Goal: Information Seeking & Learning: Learn about a topic

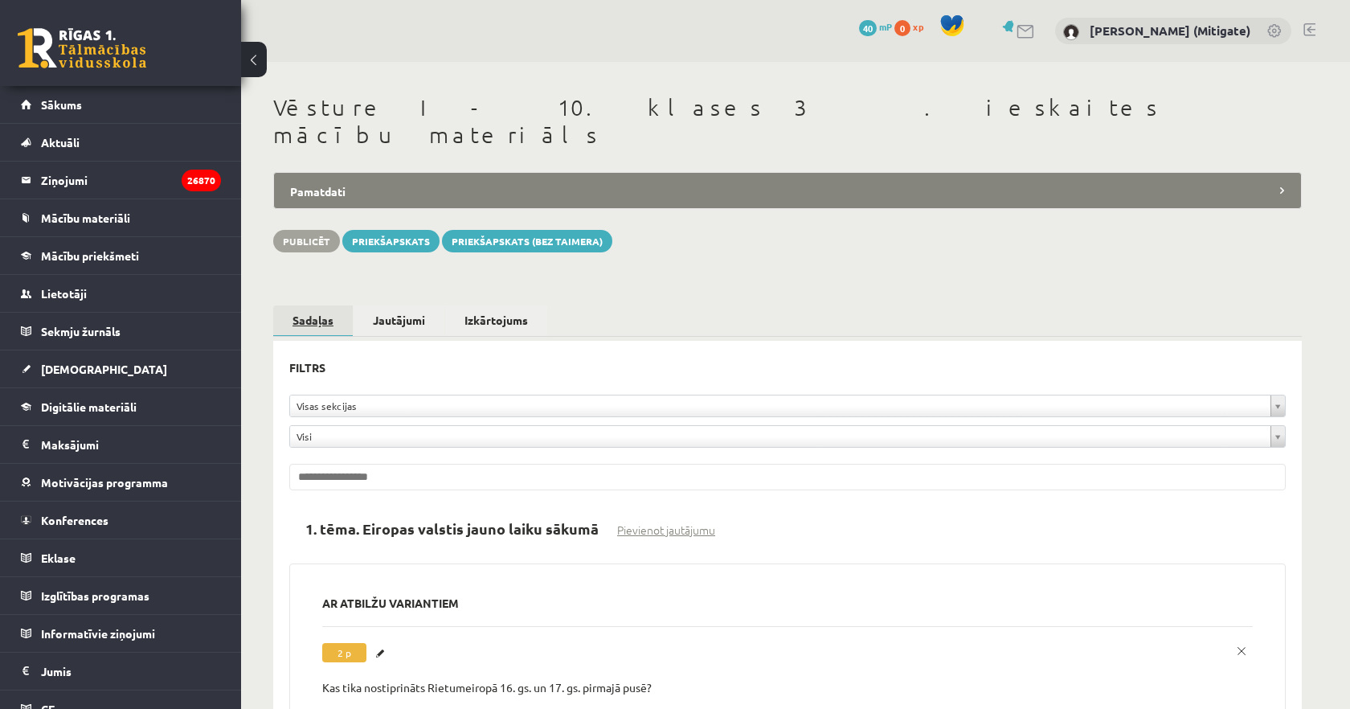
click at [299, 305] on link "Sadaļas" at bounding box center [313, 320] width 80 height 31
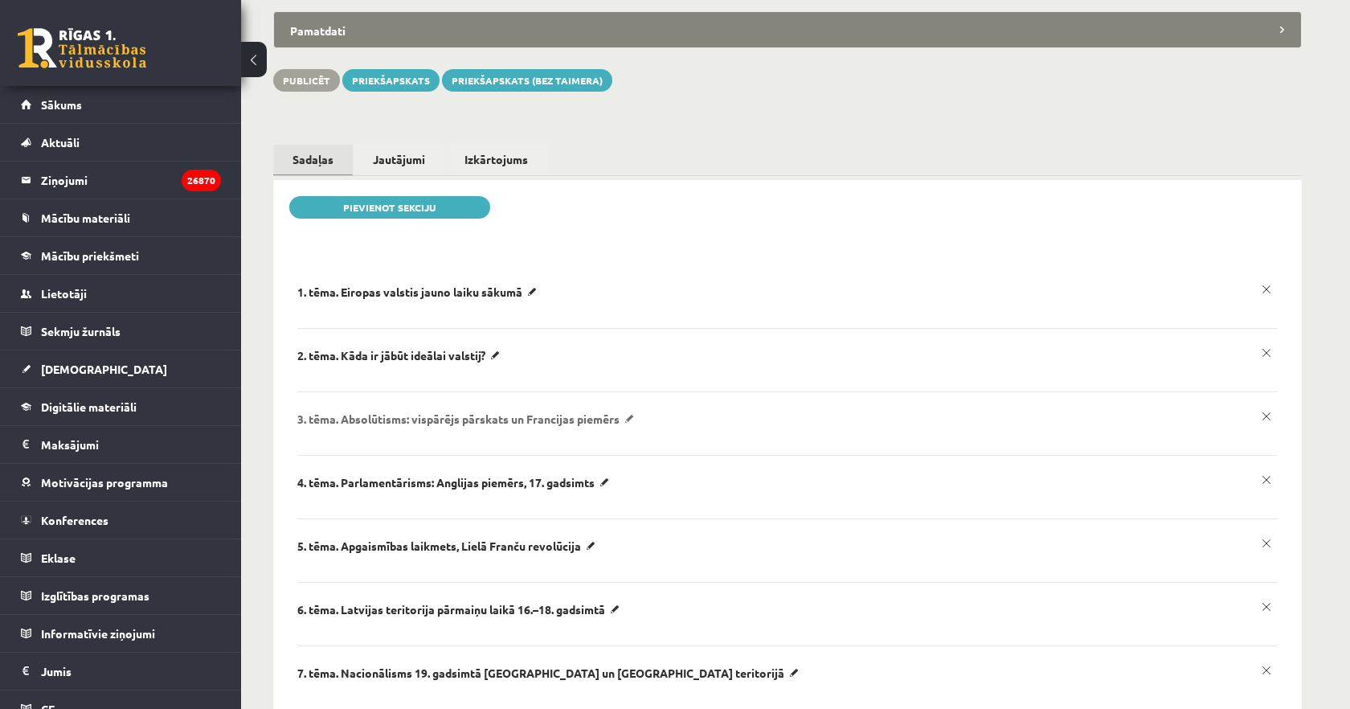
scroll to position [174, 0]
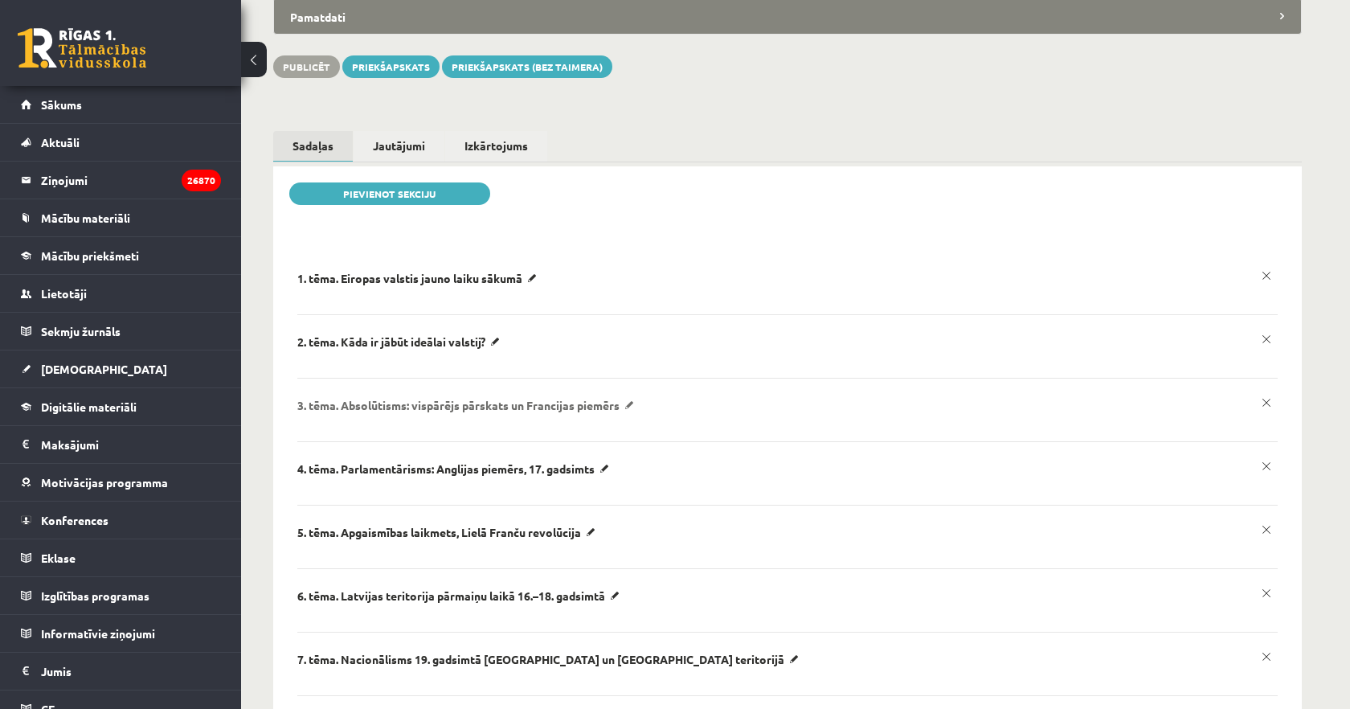
click at [542, 285] on p "​3. tēma. Absolūtisms: vispārējs pārskats un Francijas piemērs" at bounding box center [419, 278] width 245 height 14
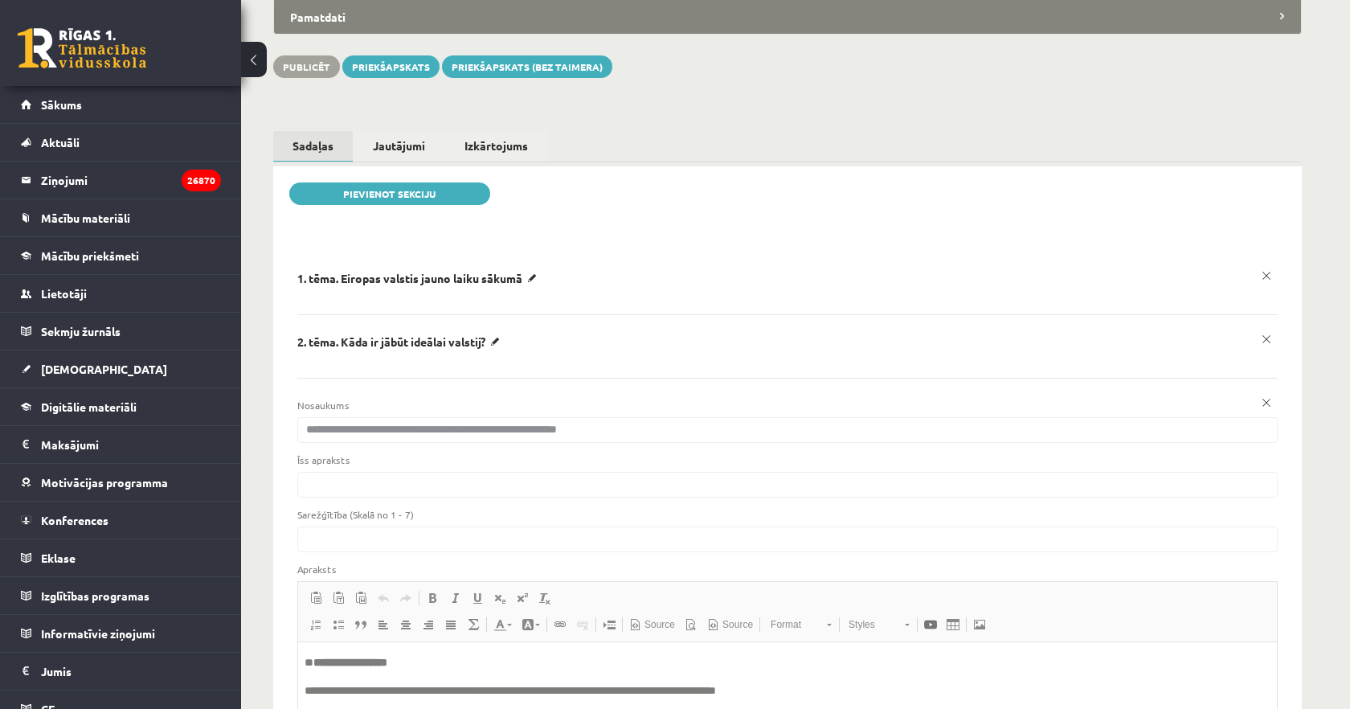
scroll to position [0, 0]
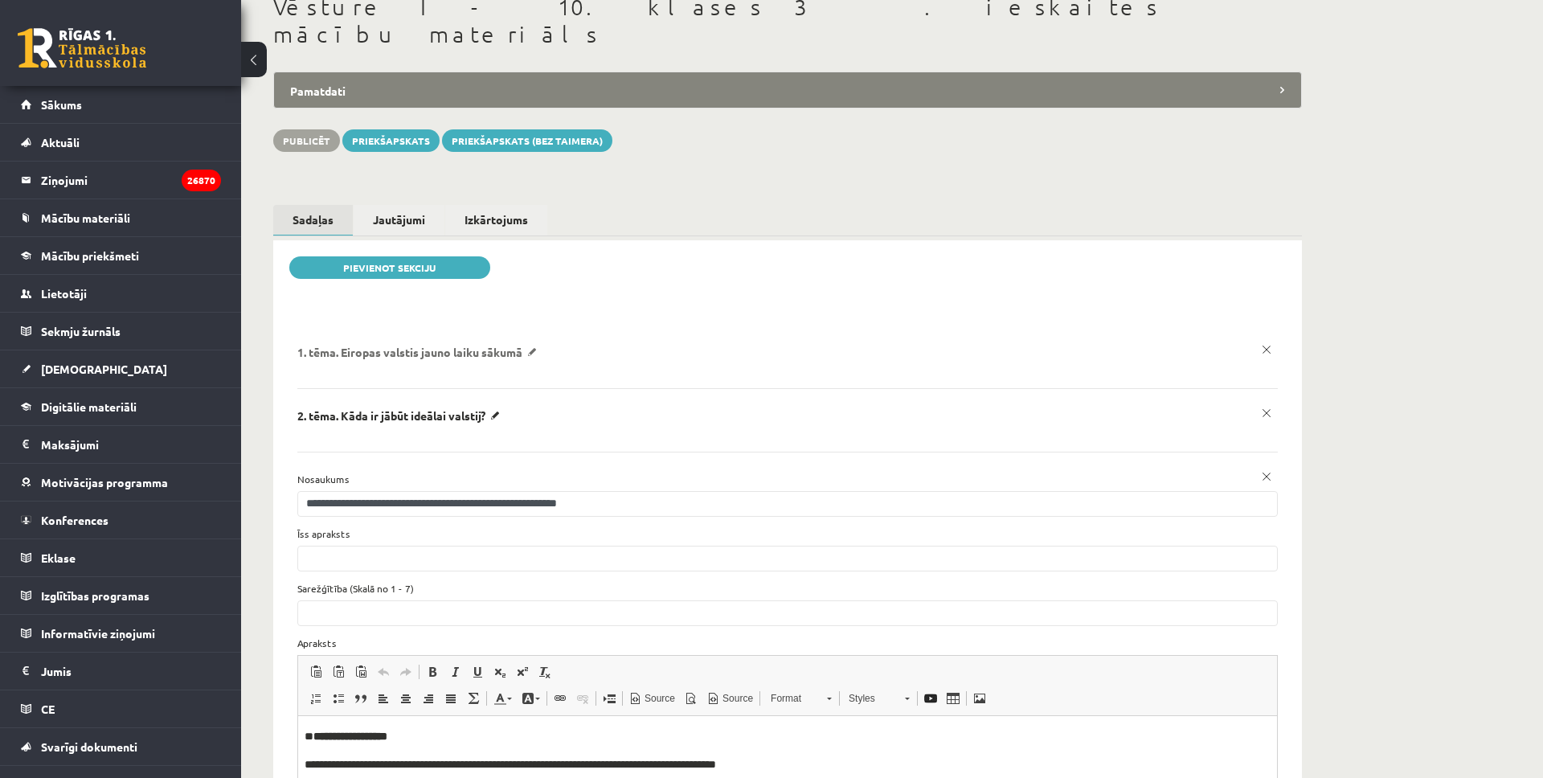
click at [534, 345] on p "1. tēma. Eiropas valstis jauno laiku sākumā" at bounding box center [419, 352] width 245 height 14
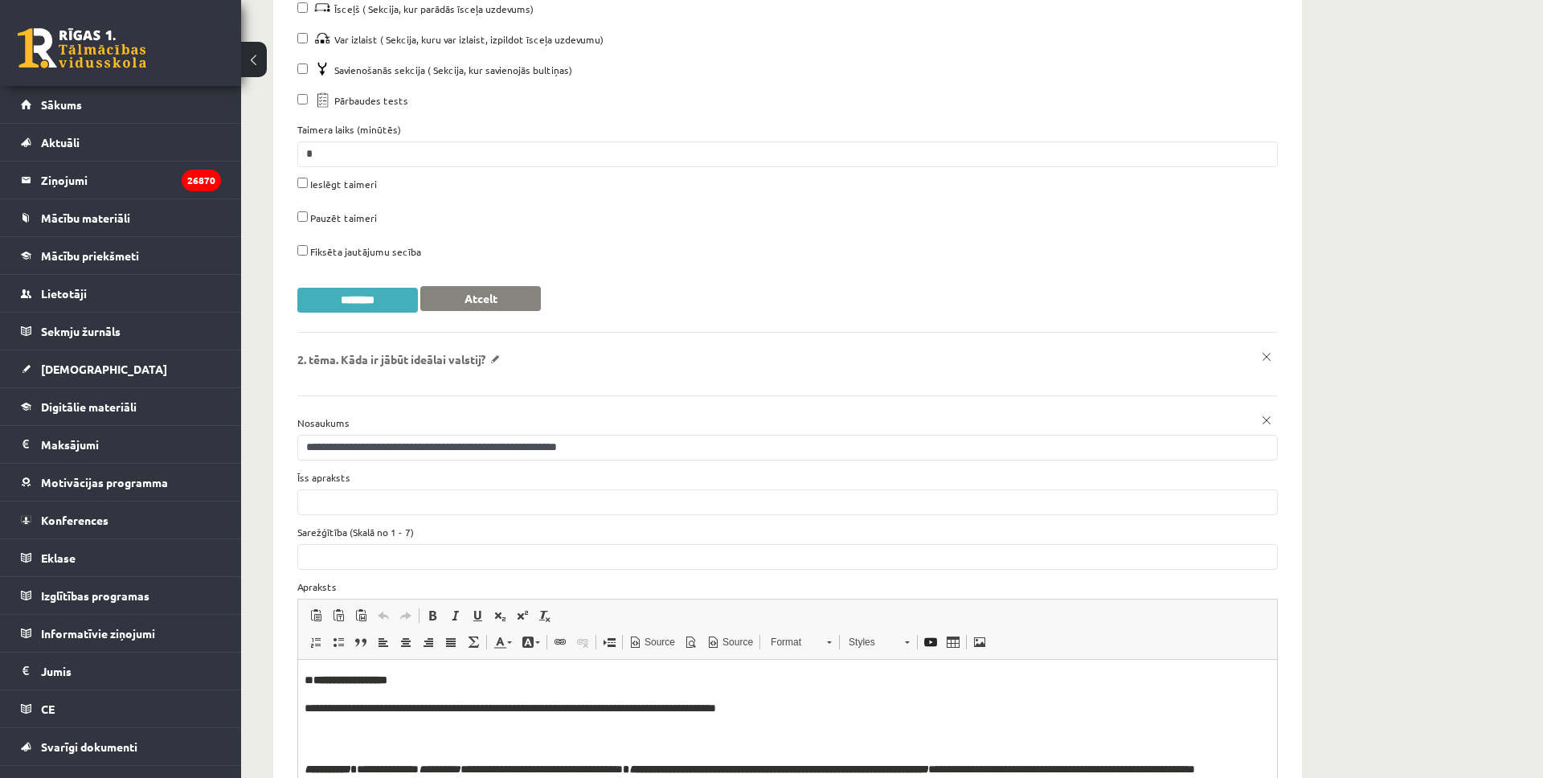
click at [0, 0] on p "​2. tēma. Kāda ir jābūt ideālai valstij?" at bounding box center [0, 0] width 0 height 0
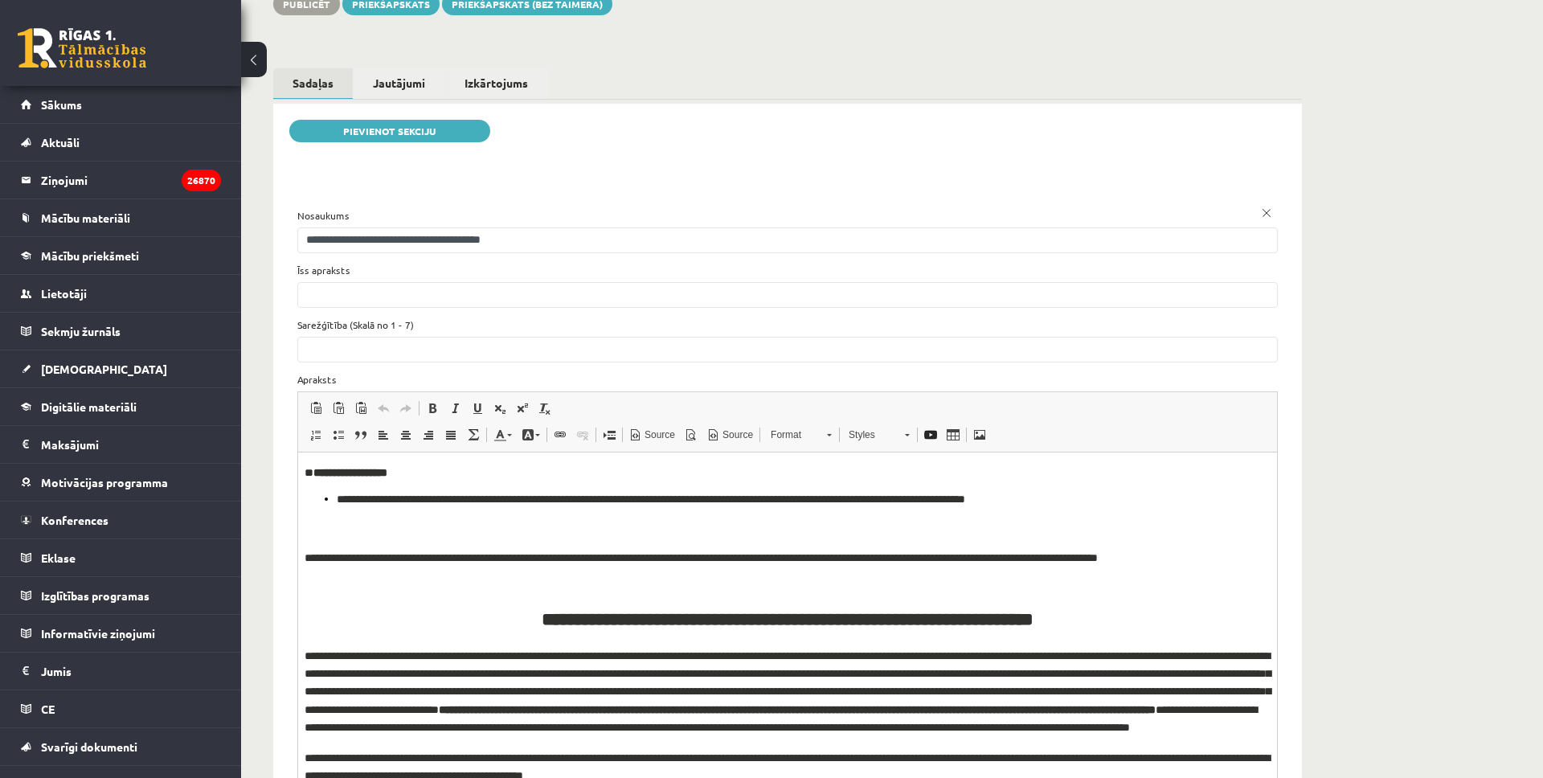
scroll to position [247, 0]
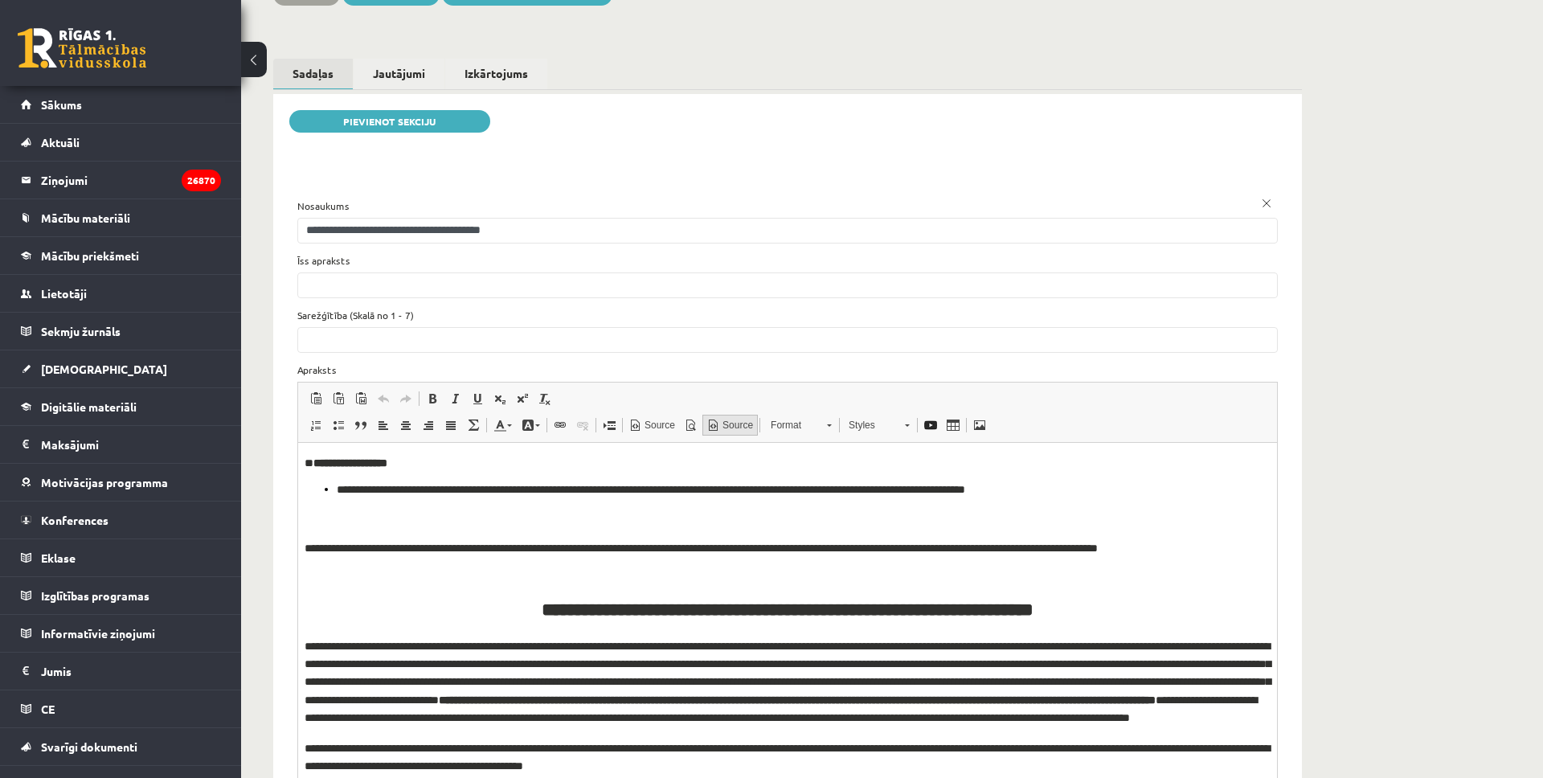
click at [731, 419] on span "Source" at bounding box center [736, 426] width 33 height 14
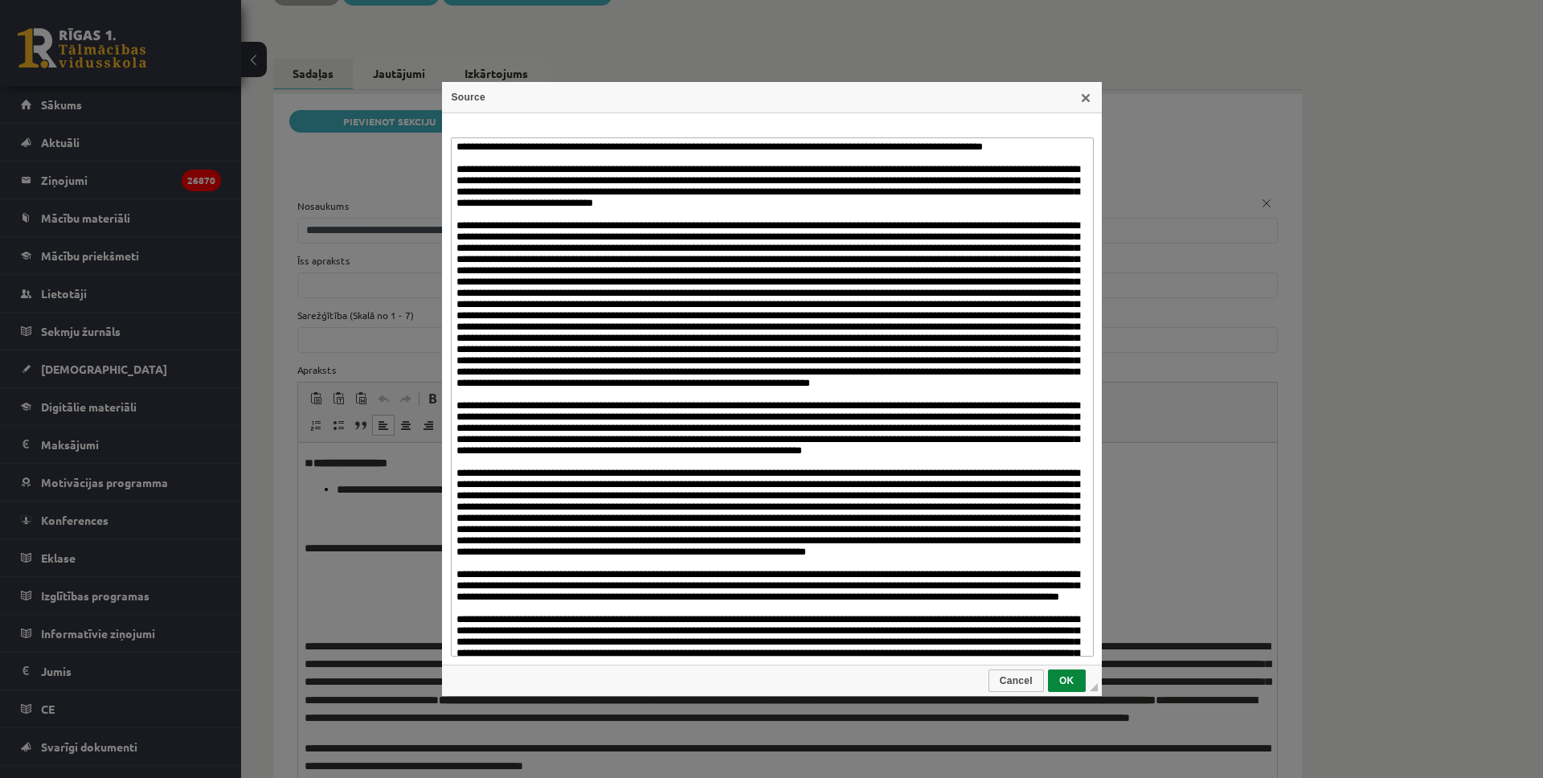
scroll to position [0, 0]
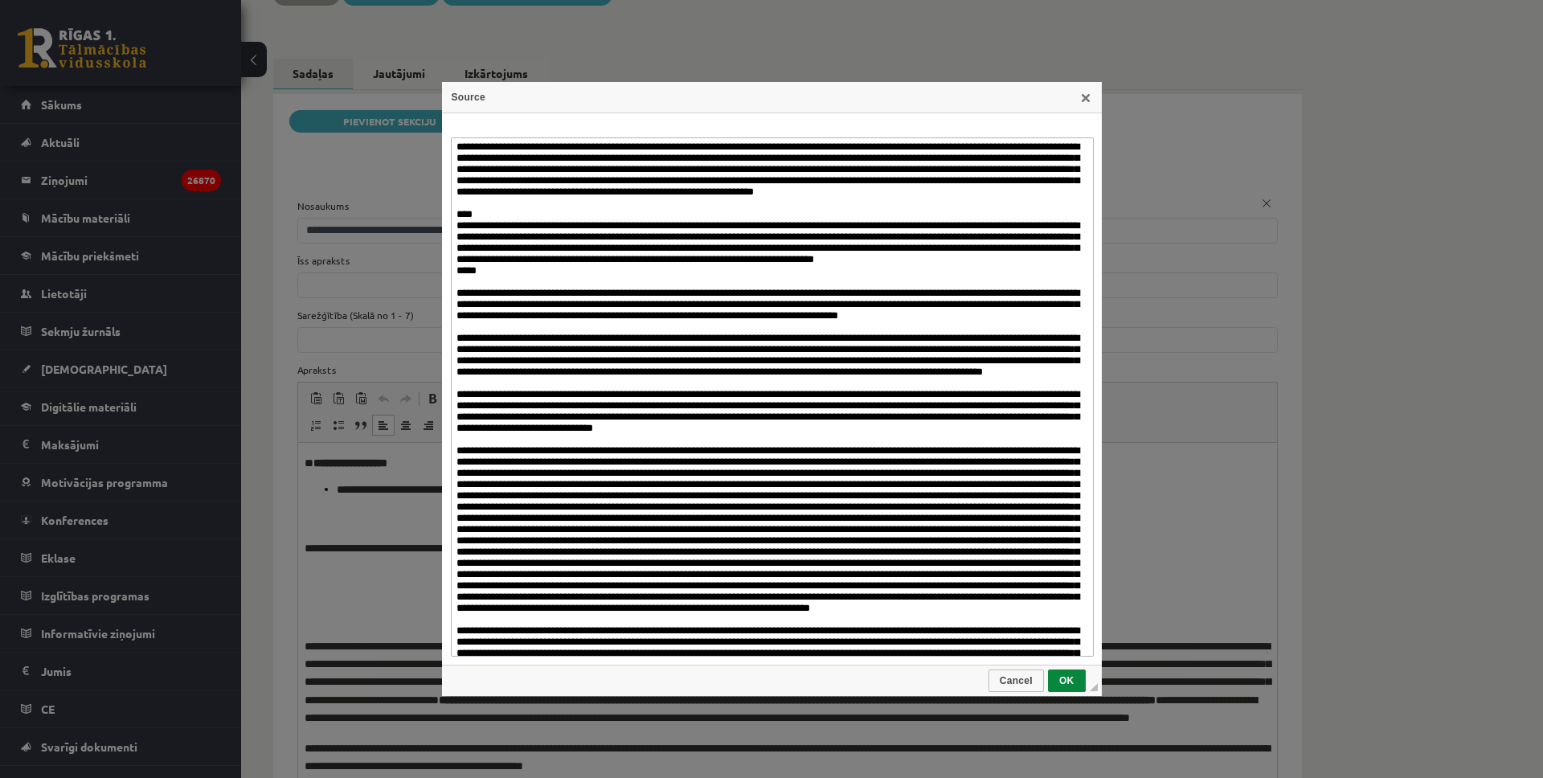
click at [458, 152] on textarea at bounding box center [772, 396] width 643 height 518
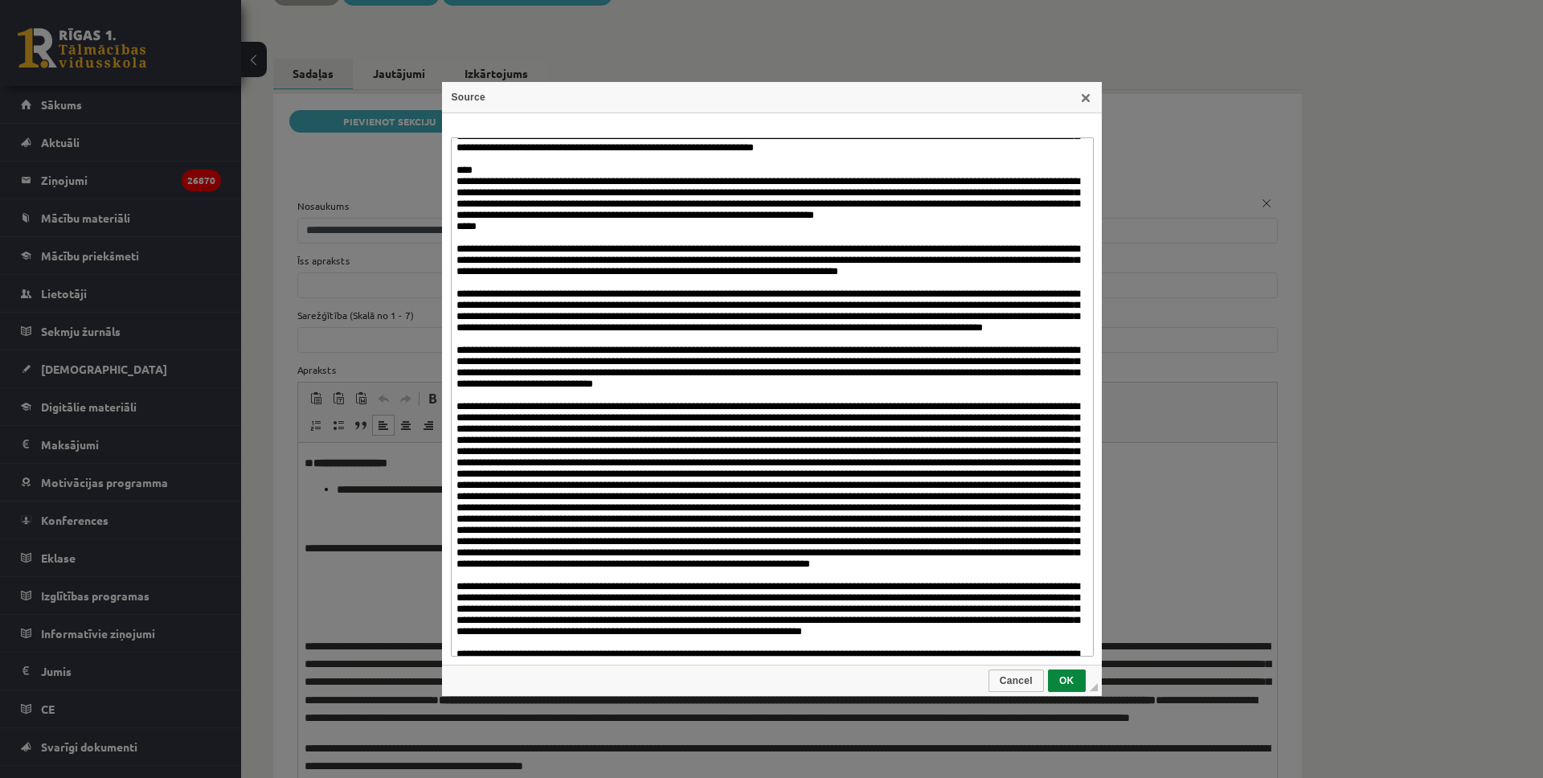
scroll to position [1030, 0]
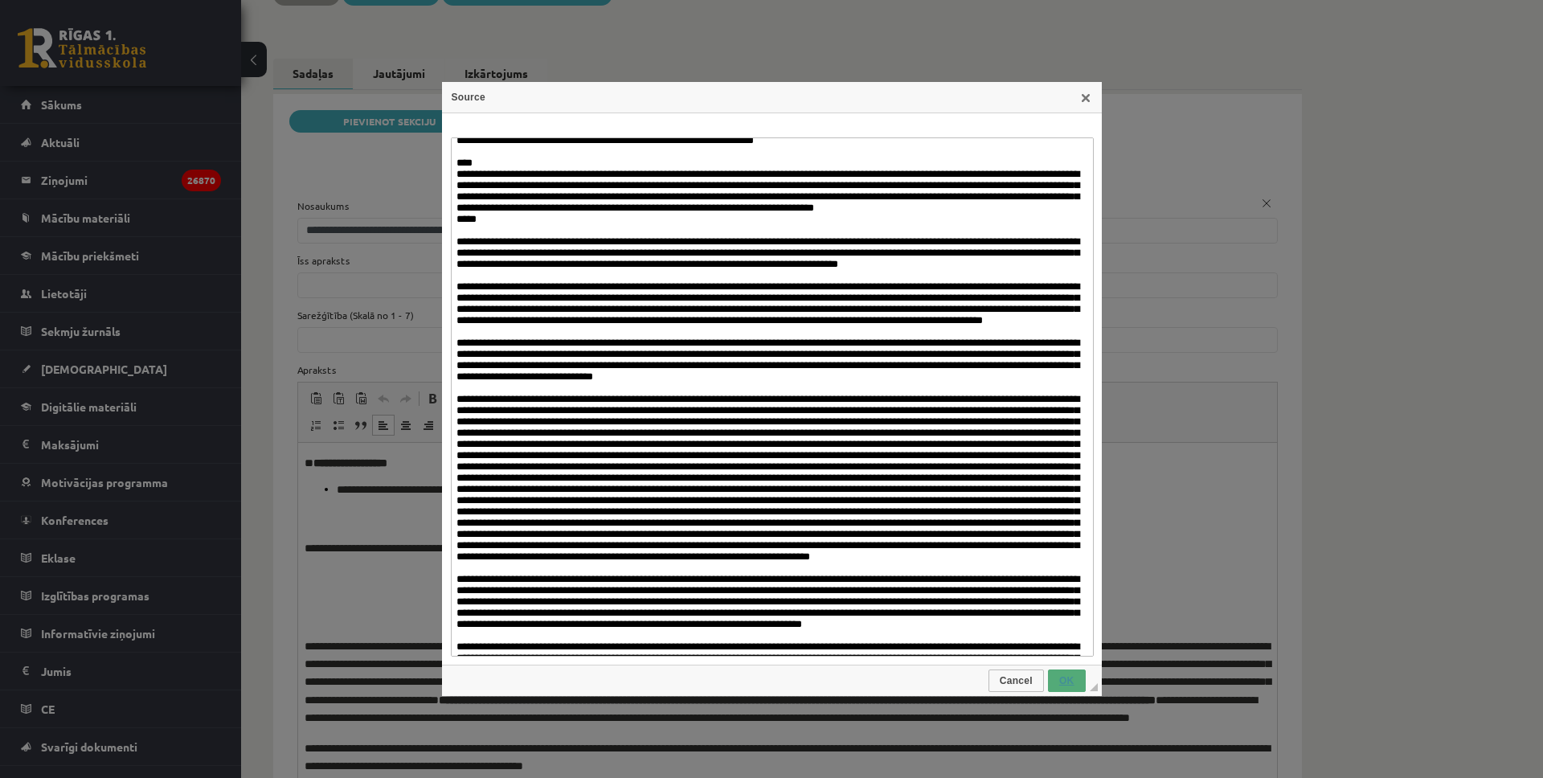
type textarea "**********"
click at [1076, 679] on span "OK" at bounding box center [1067, 680] width 35 height 11
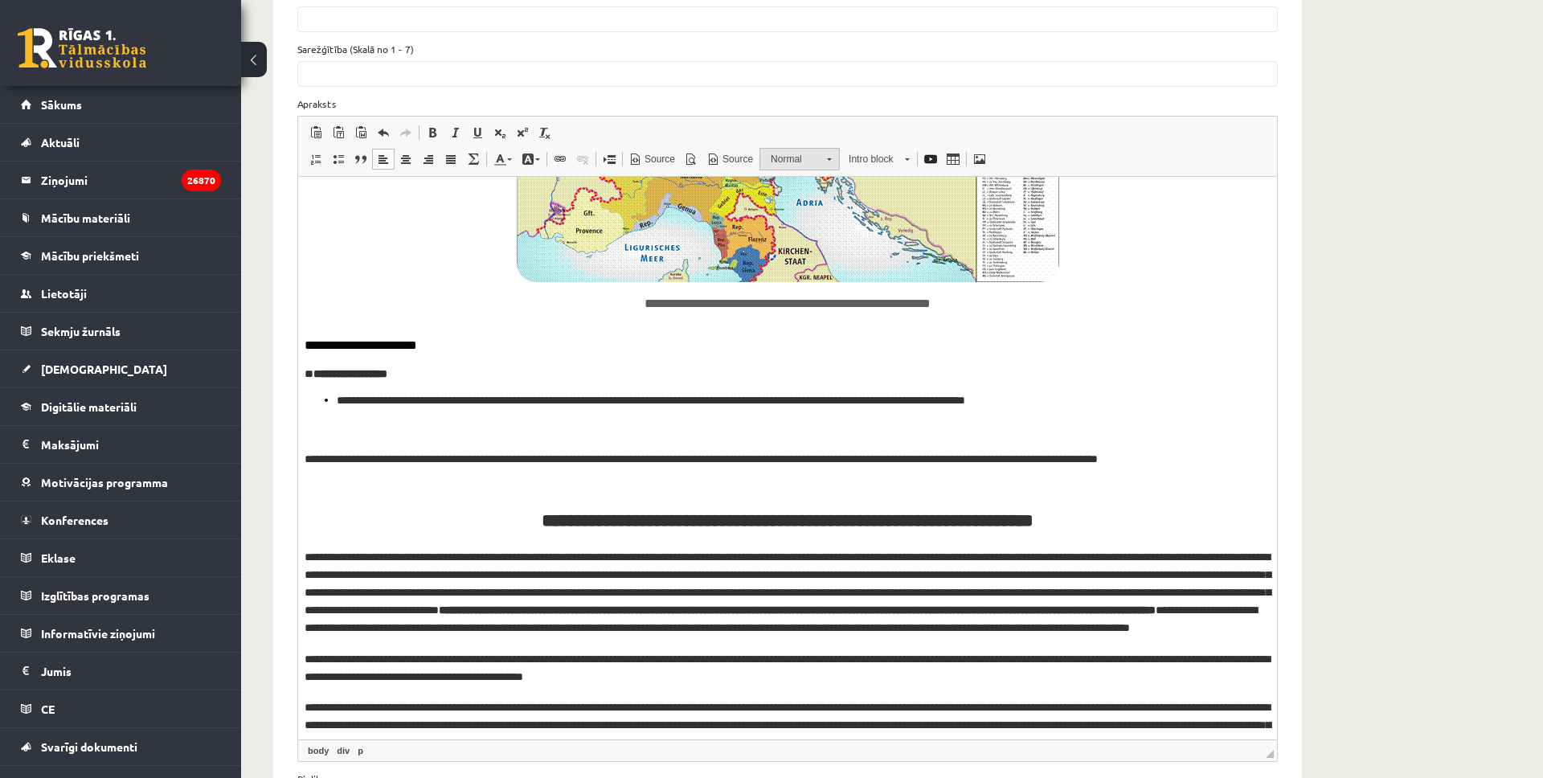
scroll to position [1898, 0]
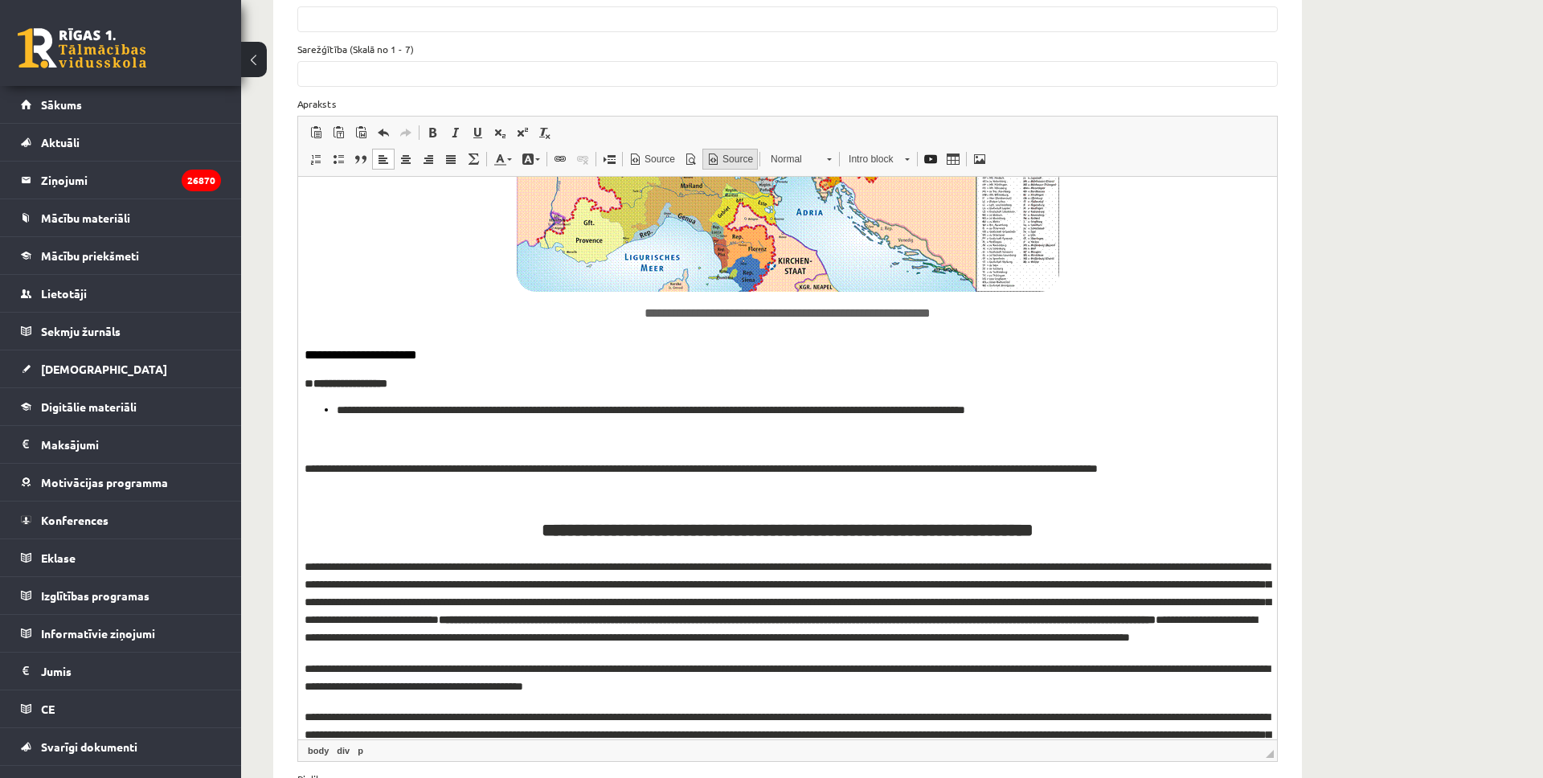
click at [716, 153] on span at bounding box center [713, 159] width 13 height 13
type textarea "**********"
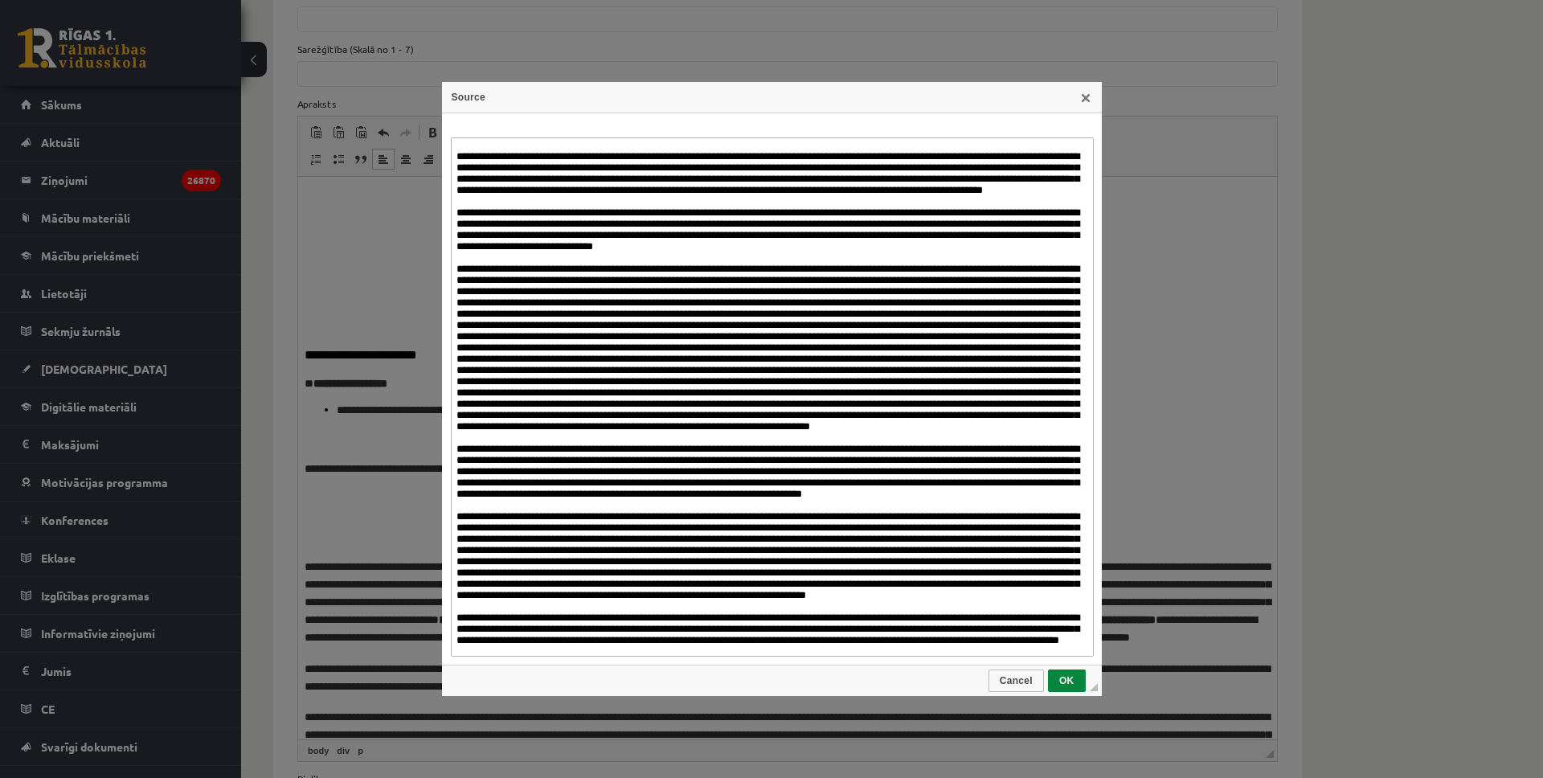
scroll to position [1152, 0]
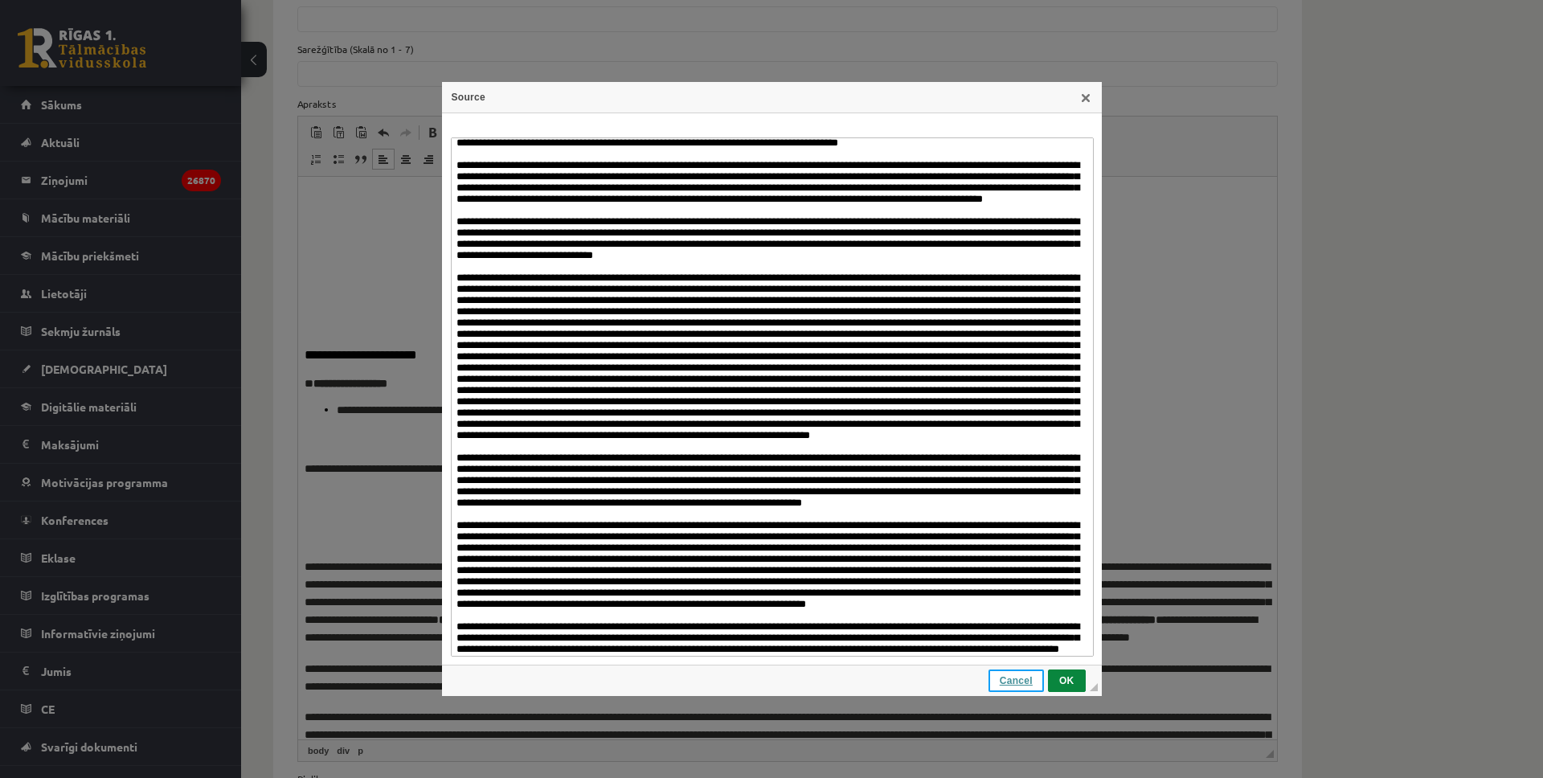
click at [1007, 671] on link "Cancel" at bounding box center [1016, 680] width 55 height 23
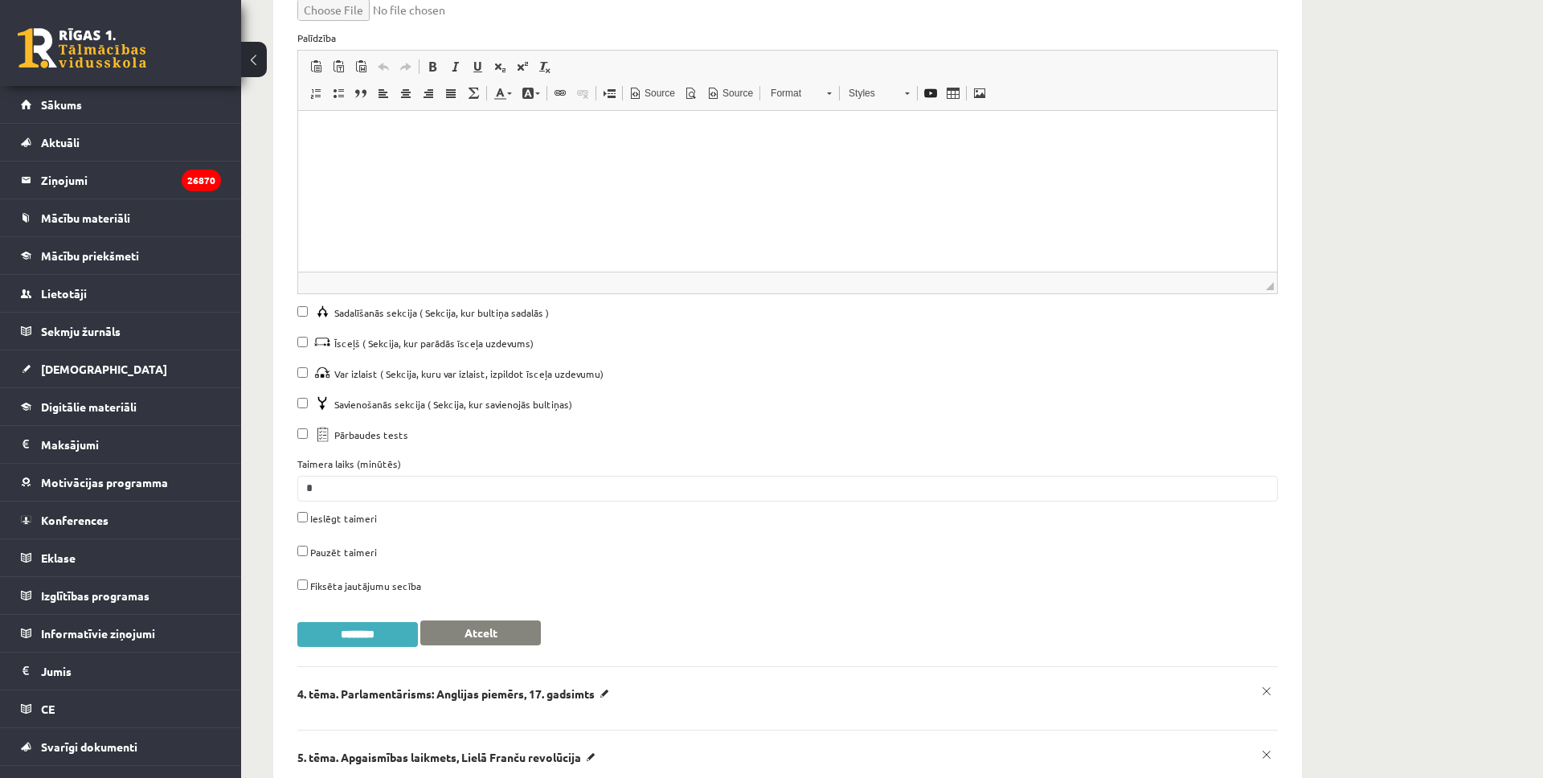
scroll to position [5163, 0]
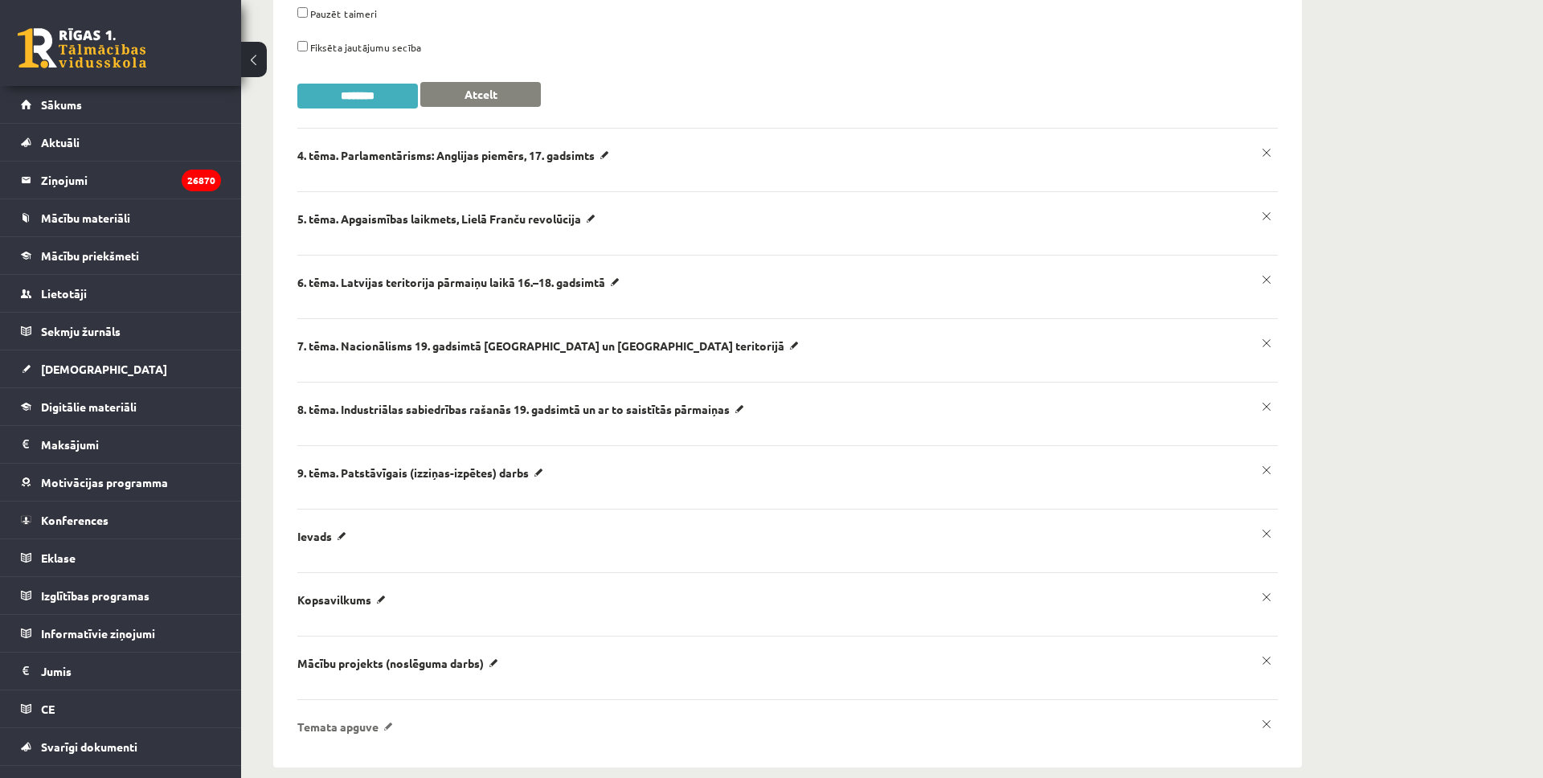
click at [0, 0] on p "Temata apguve" at bounding box center [0, 0] width 0 height 0
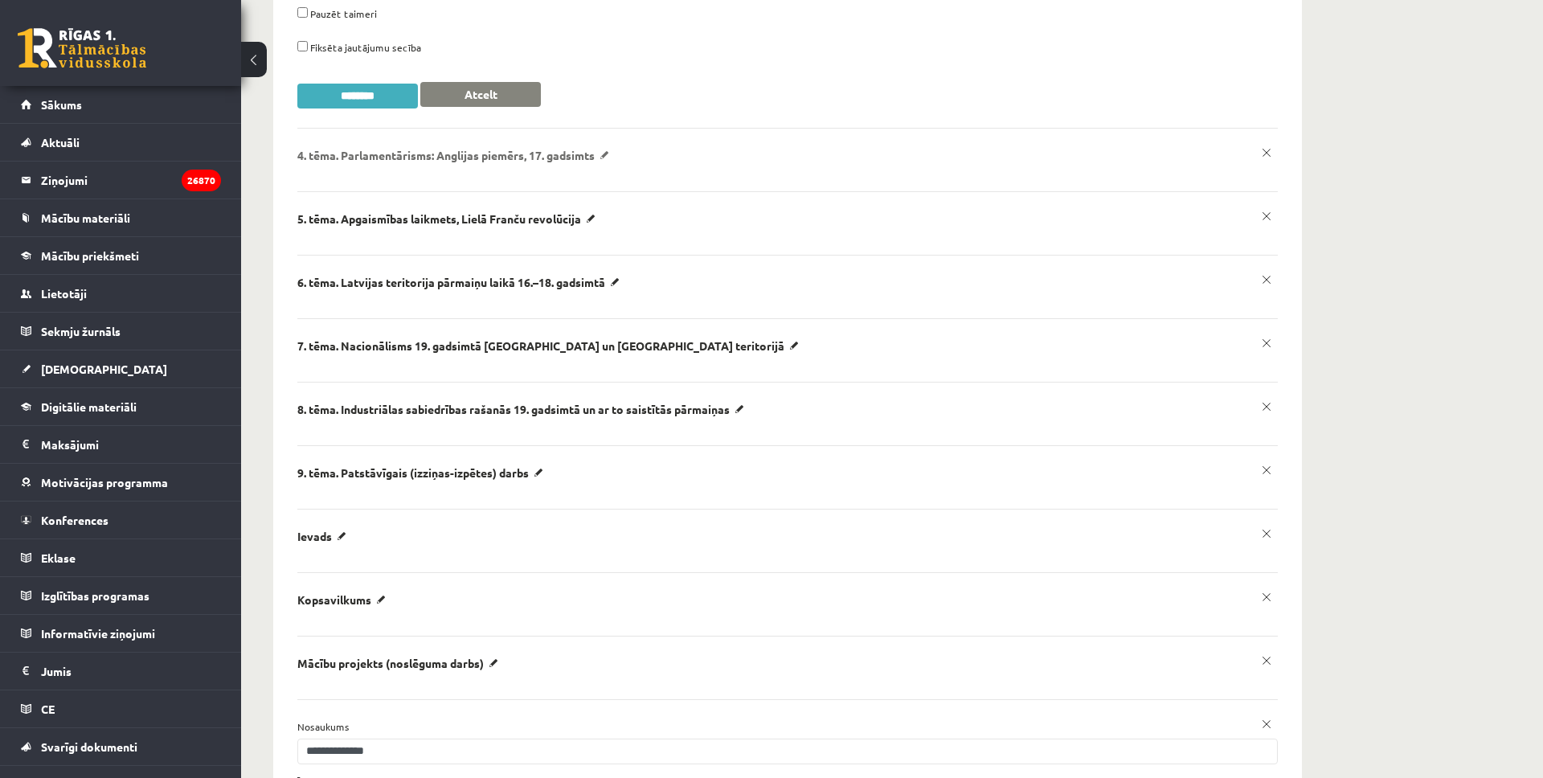
click at [0, 0] on p "​4. tēma. Parlamentārisms: Anglijas piemērs, 17. gadsimts" at bounding box center [0, 0] width 0 height 0
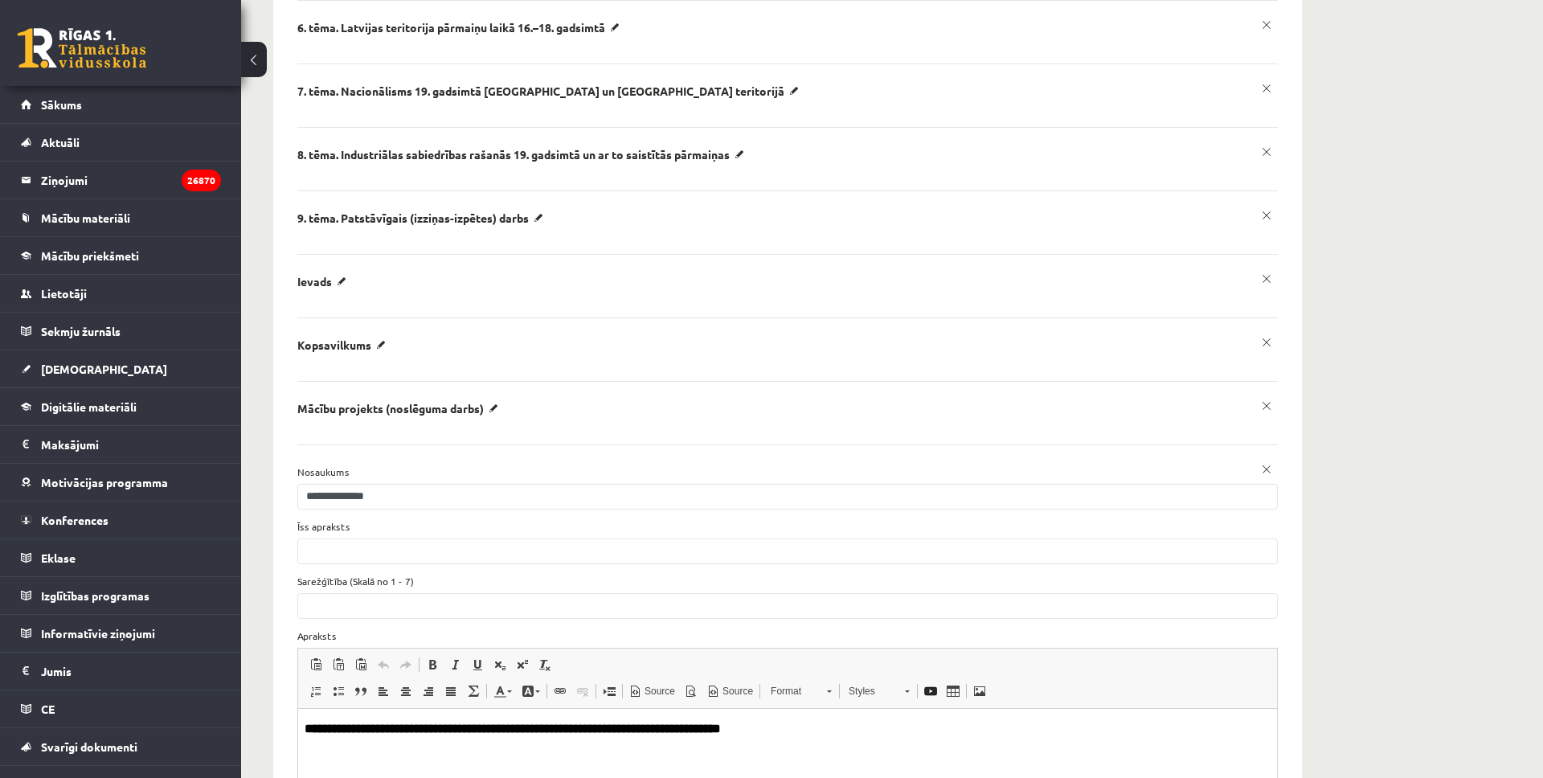
scroll to position [6872, 0]
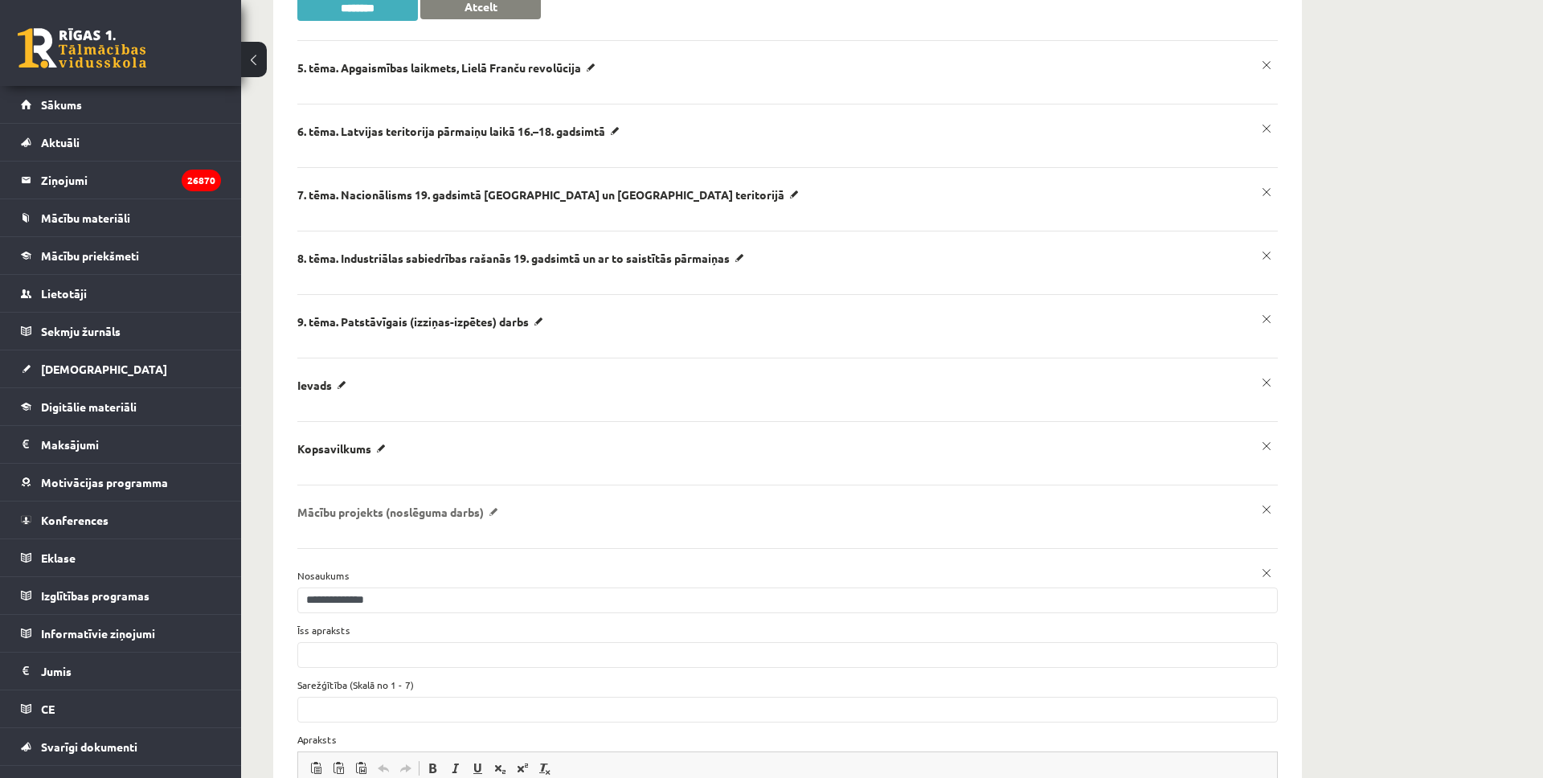
click at [0, 0] on p "Mācību projekts (noslēguma darbs)" at bounding box center [0, 0] width 0 height 0
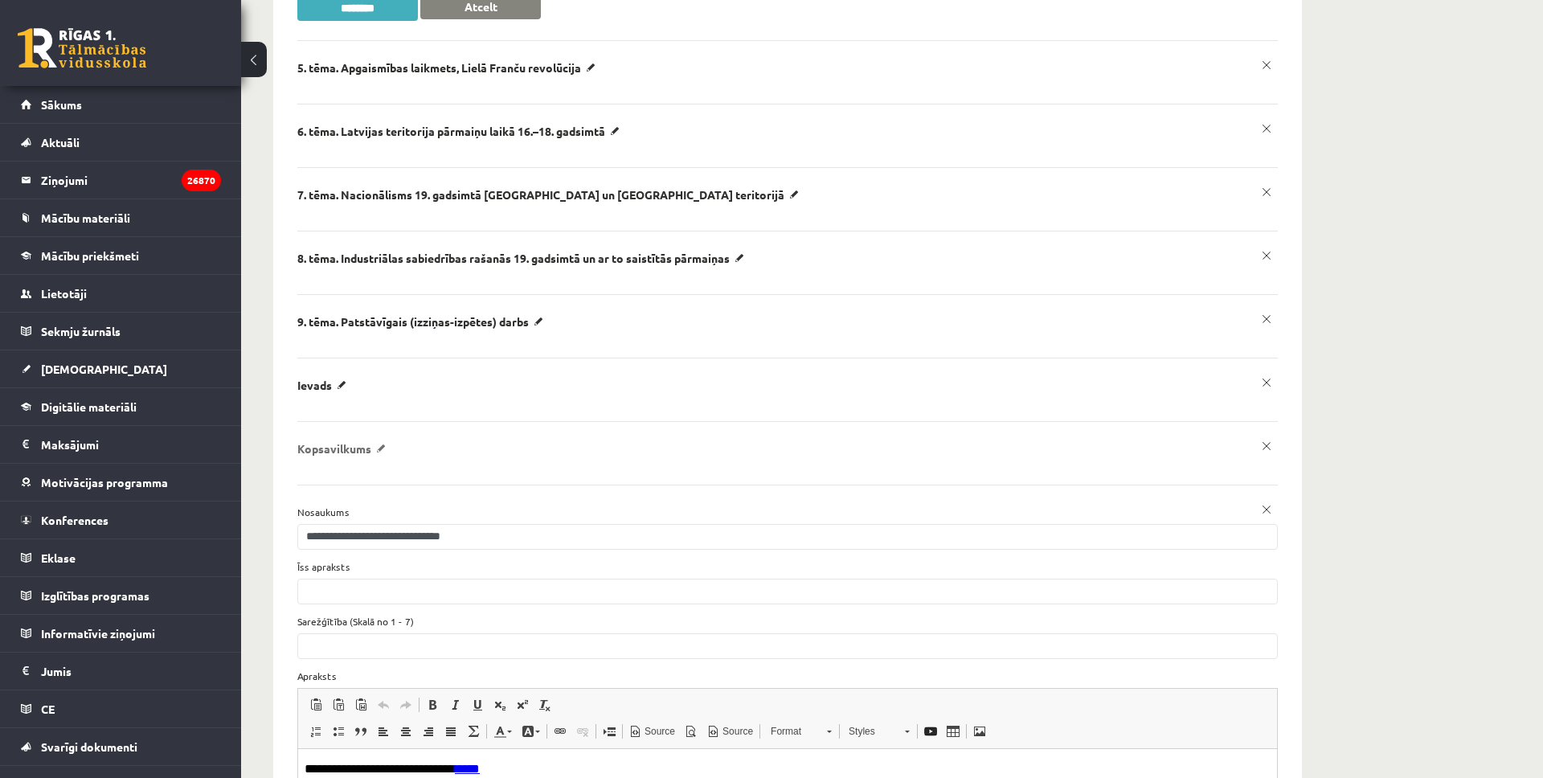
click at [0, 0] on p "Kopsavilkums" at bounding box center [0, 0] width 0 height 0
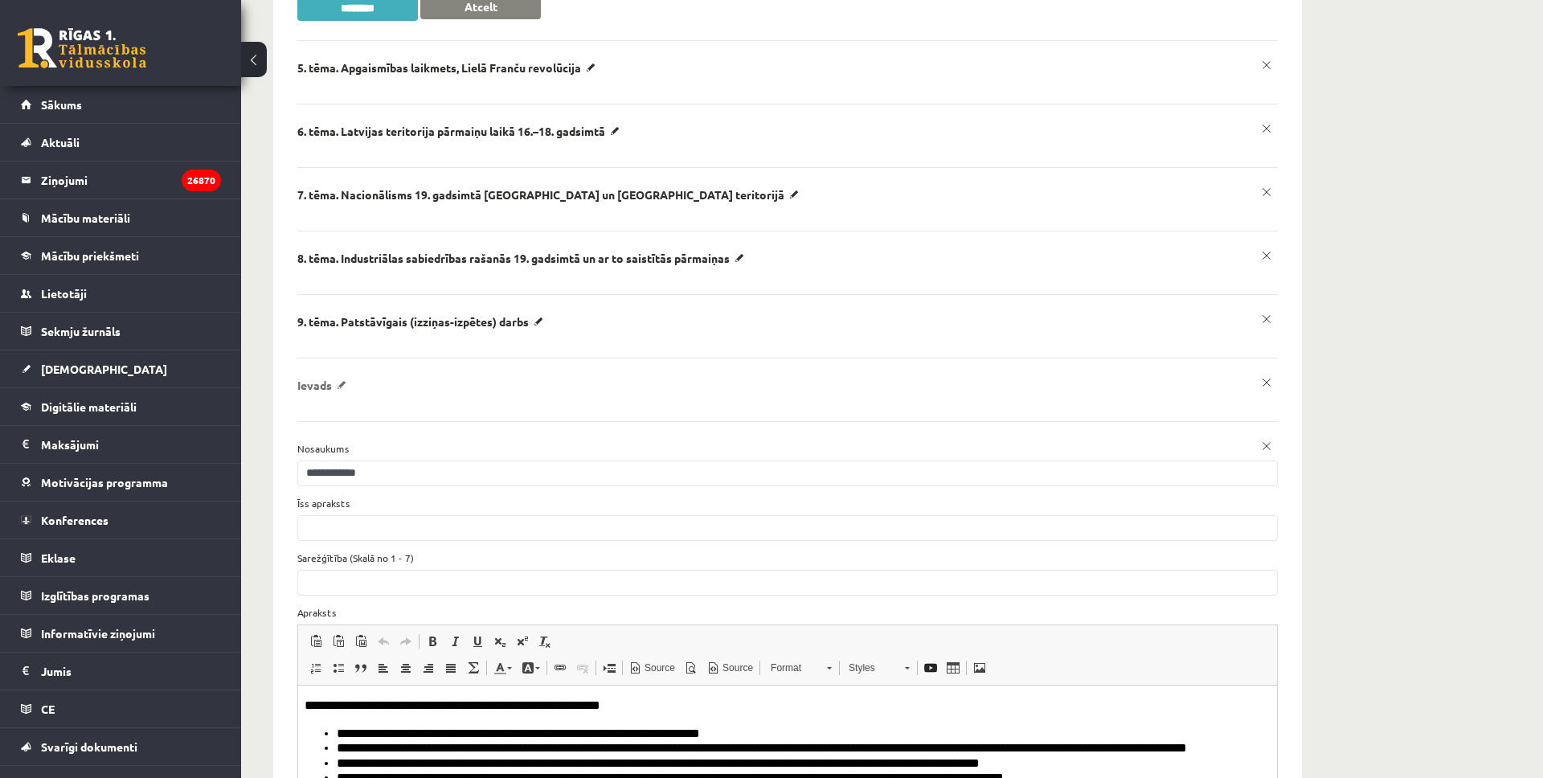
click at [0, 0] on p "Ievads" at bounding box center [0, 0] width 0 height 0
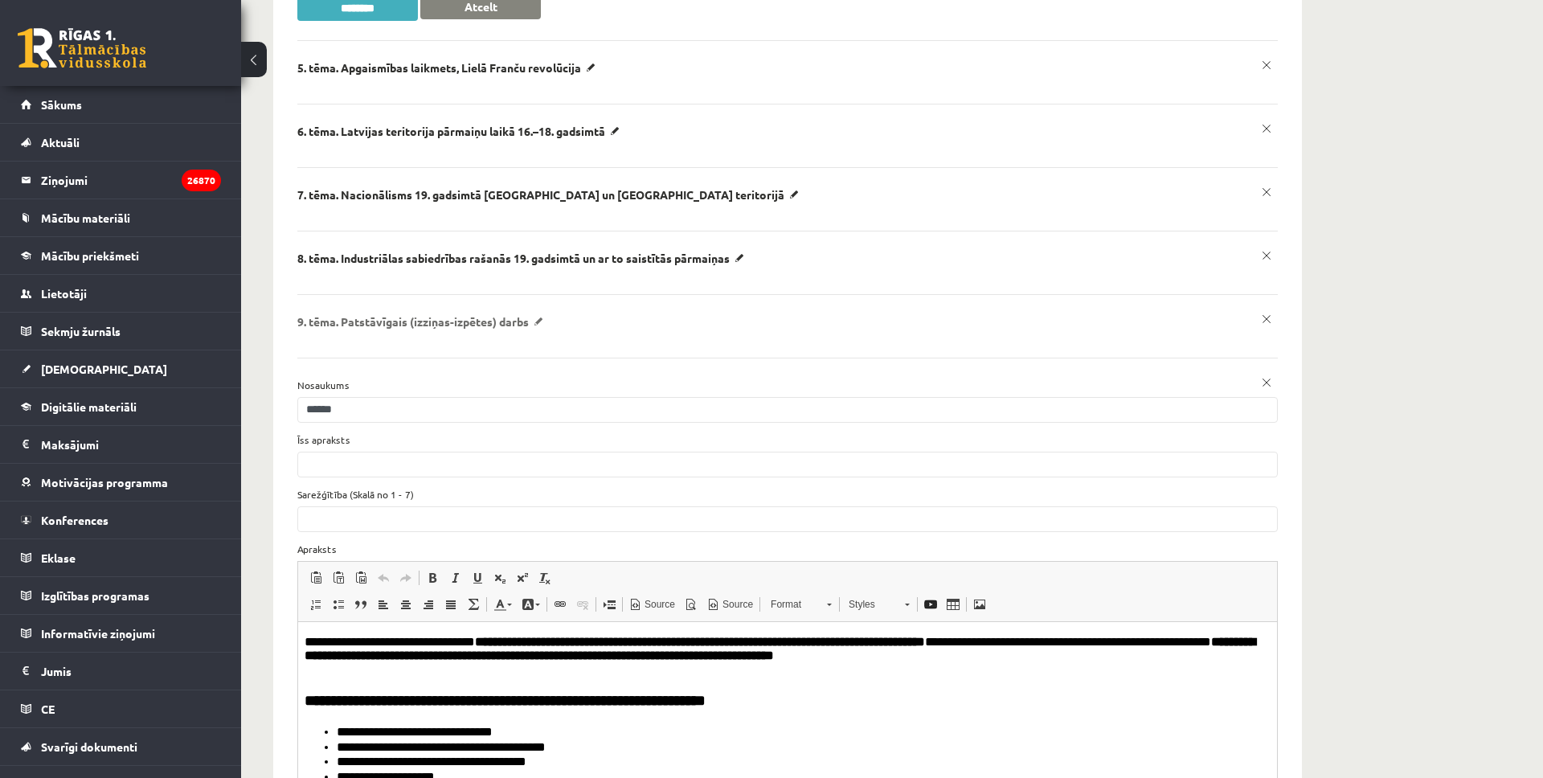
click at [0, 0] on p "​9. tēma. Patstāvīgais (izziņas-izpētes) darbs" at bounding box center [0, 0] width 0 height 0
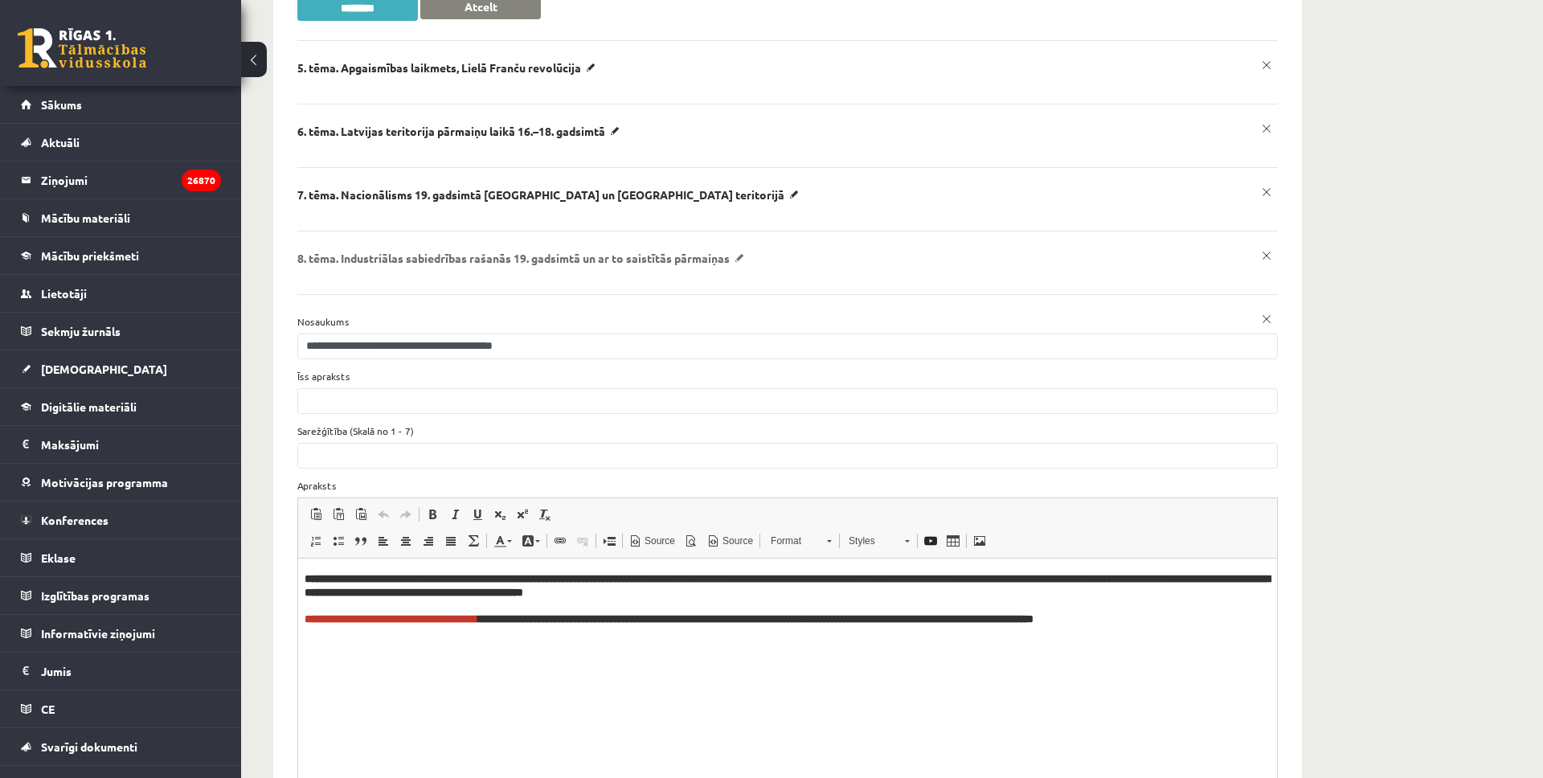
click at [0, 0] on p "​8. tēma. Industriālas sabiedrības rašanās 19. gadsimtā un ar to saistītās pārm…" at bounding box center [0, 0] width 0 height 0
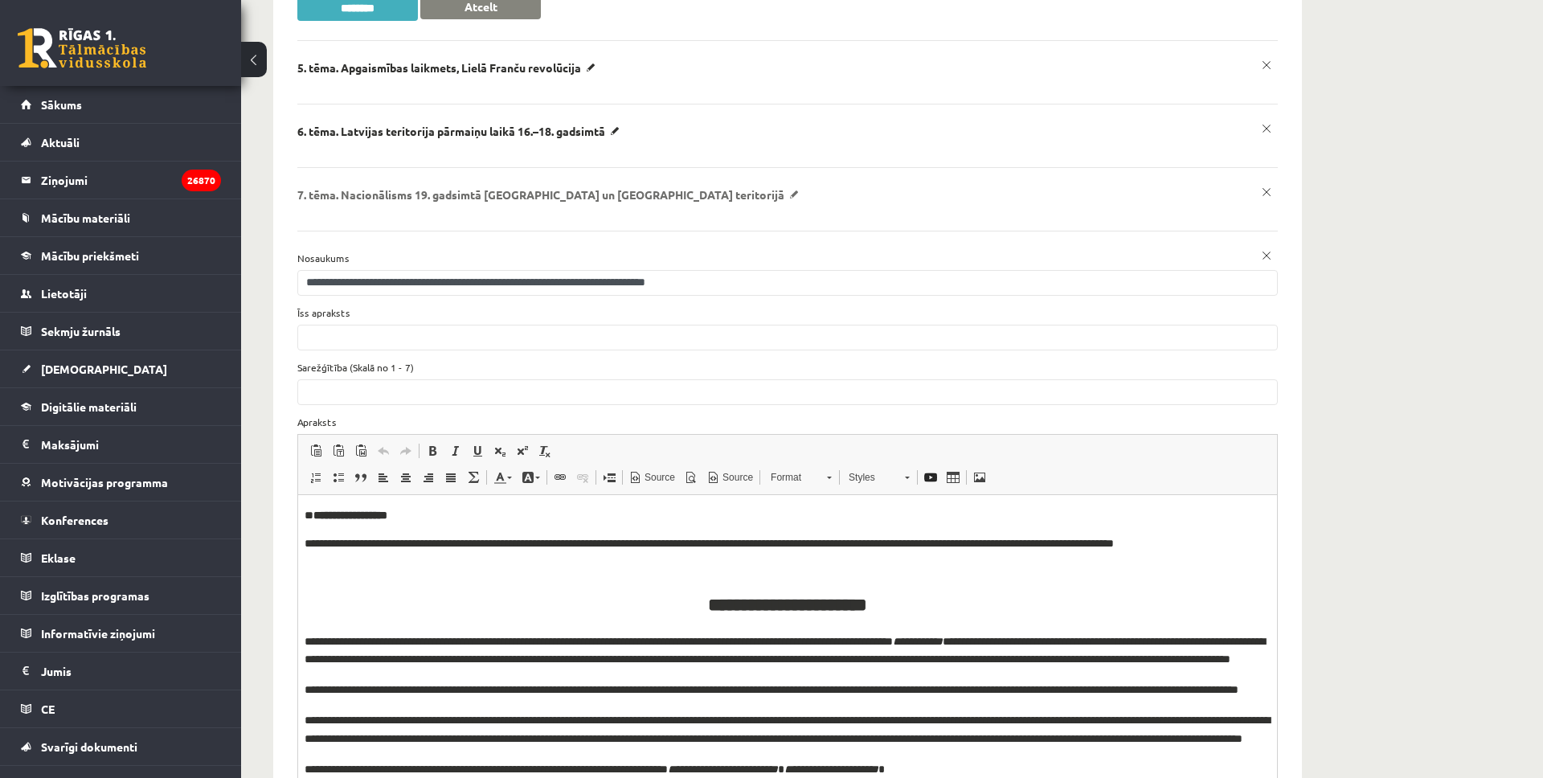
click at [0, 0] on p "7. tēma. Nacionālisms 19. gadsimtā [GEOGRAPHIC_DATA] un [GEOGRAPHIC_DATA] terit…" at bounding box center [0, 0] width 0 height 0
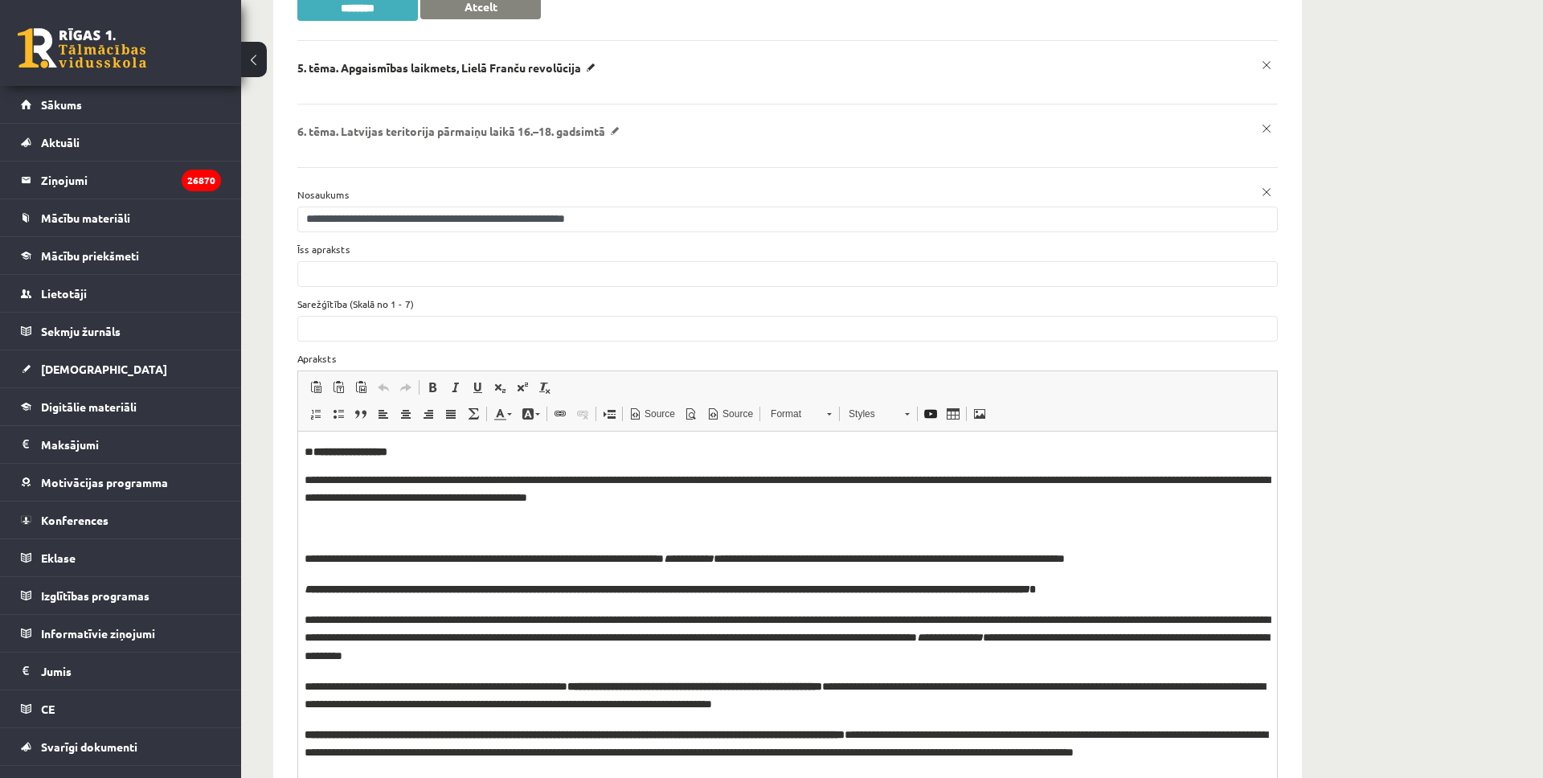
click at [0, 0] on p "​6. tēma. Latvijas teritorija pārmaiņu laikā 16.–18. gadsimtā" at bounding box center [0, 0] width 0 height 0
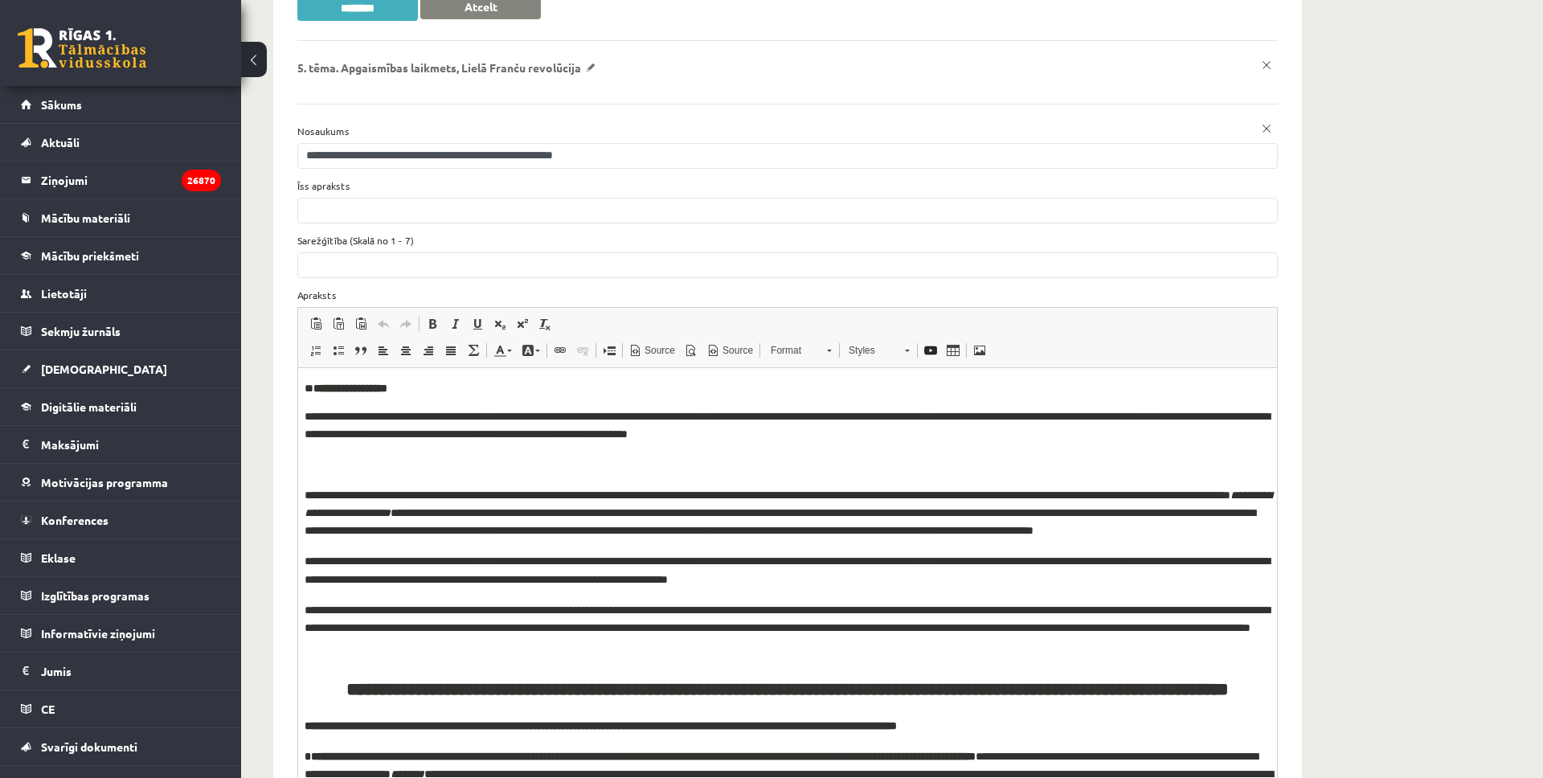
click at [0, 0] on p "5. tēma. Apgaismības laikmets, Lielā Franču revolūcija" at bounding box center [0, 0] width 0 height 0
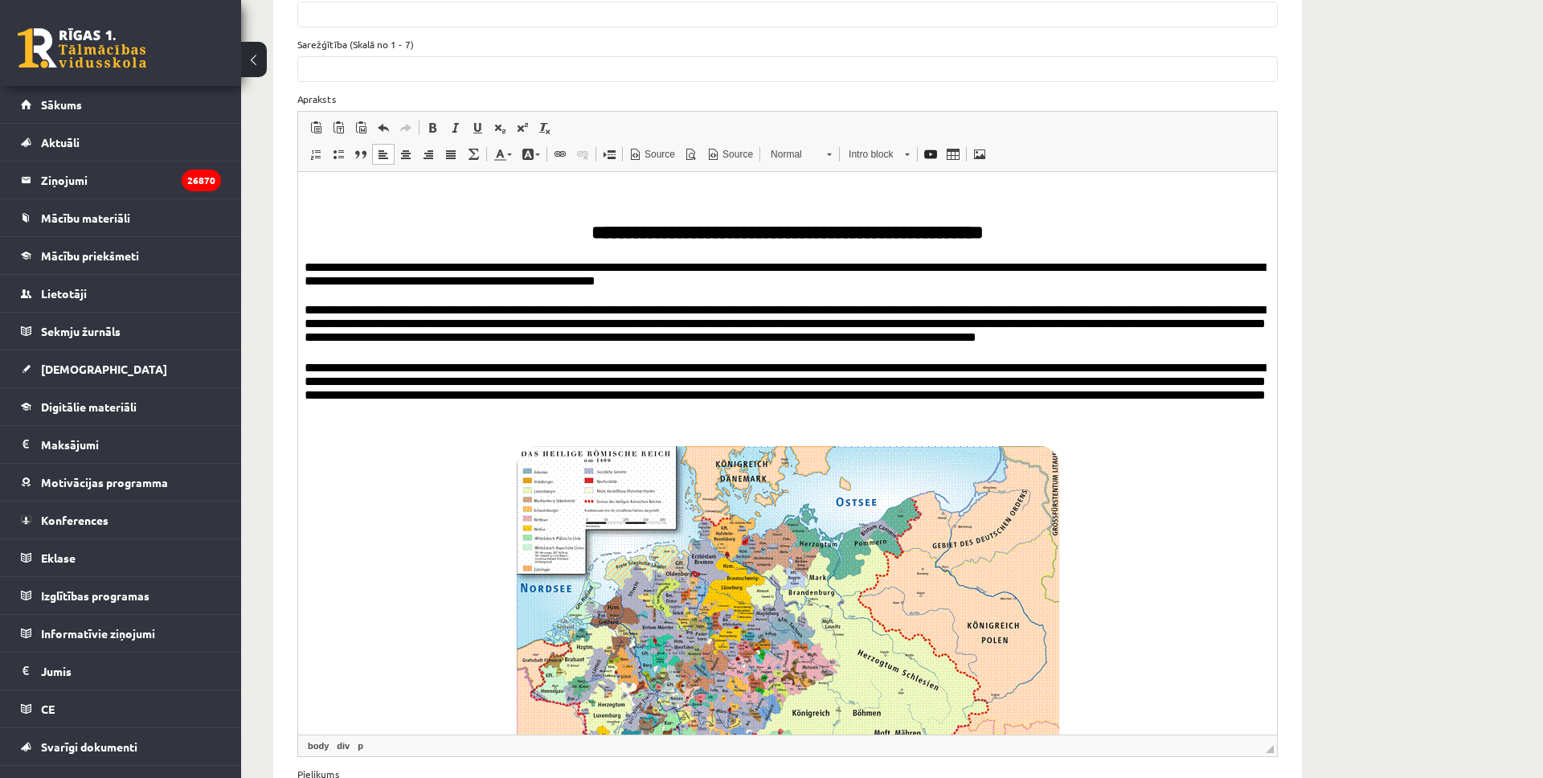
scroll to position [0, 0]
